Goal: Check status: Check status

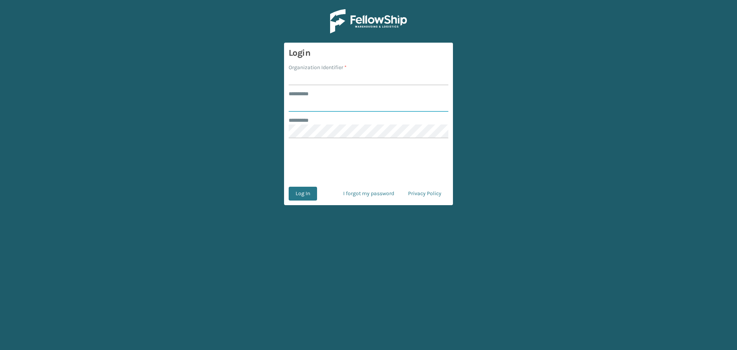
type input "******"
click at [312, 80] on input "Organization Identifier *" at bounding box center [369, 78] width 160 height 14
type input "Koolmore"
click at [303, 195] on button "Log In" at bounding box center [303, 194] width 28 height 14
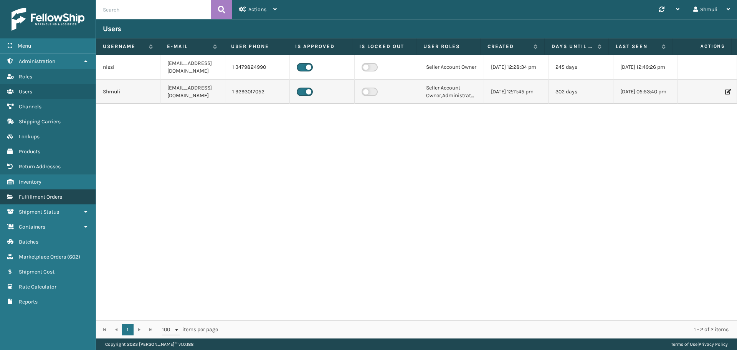
click at [58, 197] on span "Fulfillment Orders" at bounding box center [40, 197] width 43 height 7
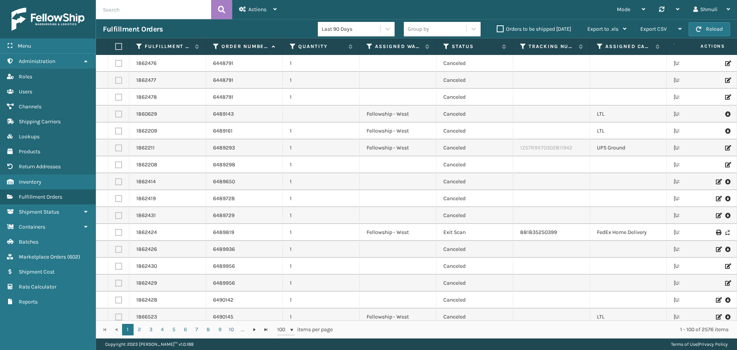
click at [132, 7] on input "text" at bounding box center [153, 9] width 115 height 19
paste input "6532860"
type input "6532860"
click at [227, 8] on button at bounding box center [221, 9] width 21 height 19
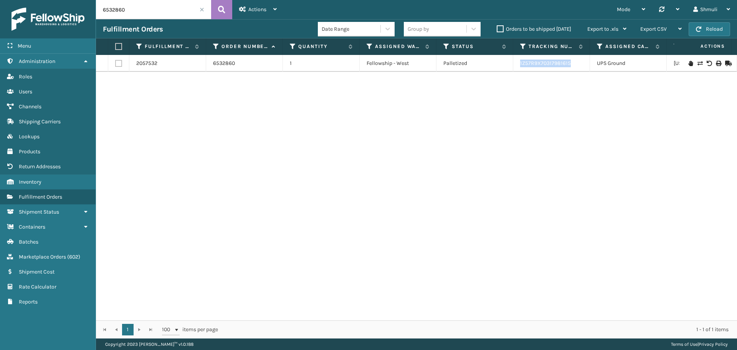
drag, startPoint x: 576, startPoint y: 64, endPoint x: 520, endPoint y: 66, distance: 55.3
click at [520, 66] on td "1Z57R9X70317981615" at bounding box center [551, 63] width 77 height 17
copy link "1Z57R9X70317981615"
click at [202, 10] on span at bounding box center [202, 9] width 5 height 5
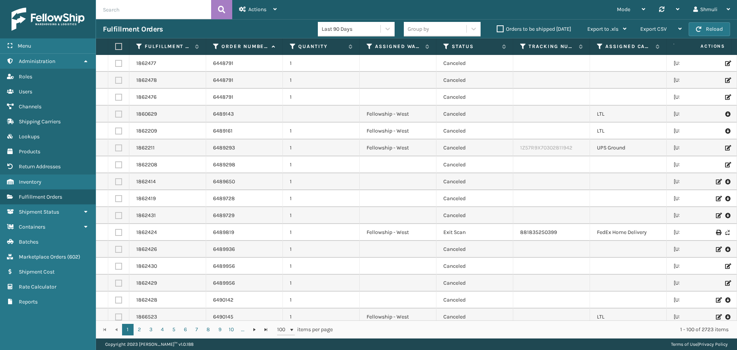
click at [138, 9] on input "text" at bounding box center [153, 9] width 115 height 19
paste input "6532864"
type input "6532864"
click at [223, 8] on icon at bounding box center [221, 10] width 7 height 12
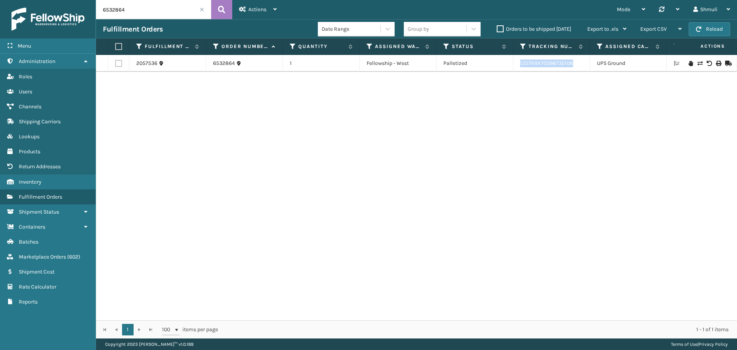
drag, startPoint x: 576, startPoint y: 62, endPoint x: 519, endPoint y: 67, distance: 57.0
click at [519, 67] on td "1Z57R9X70396735108" at bounding box center [551, 63] width 77 height 17
copy link "1Z57R9X70396735108"
click at [203, 11] on span at bounding box center [202, 9] width 5 height 5
